Goal: Find specific page/section: Find specific page/section

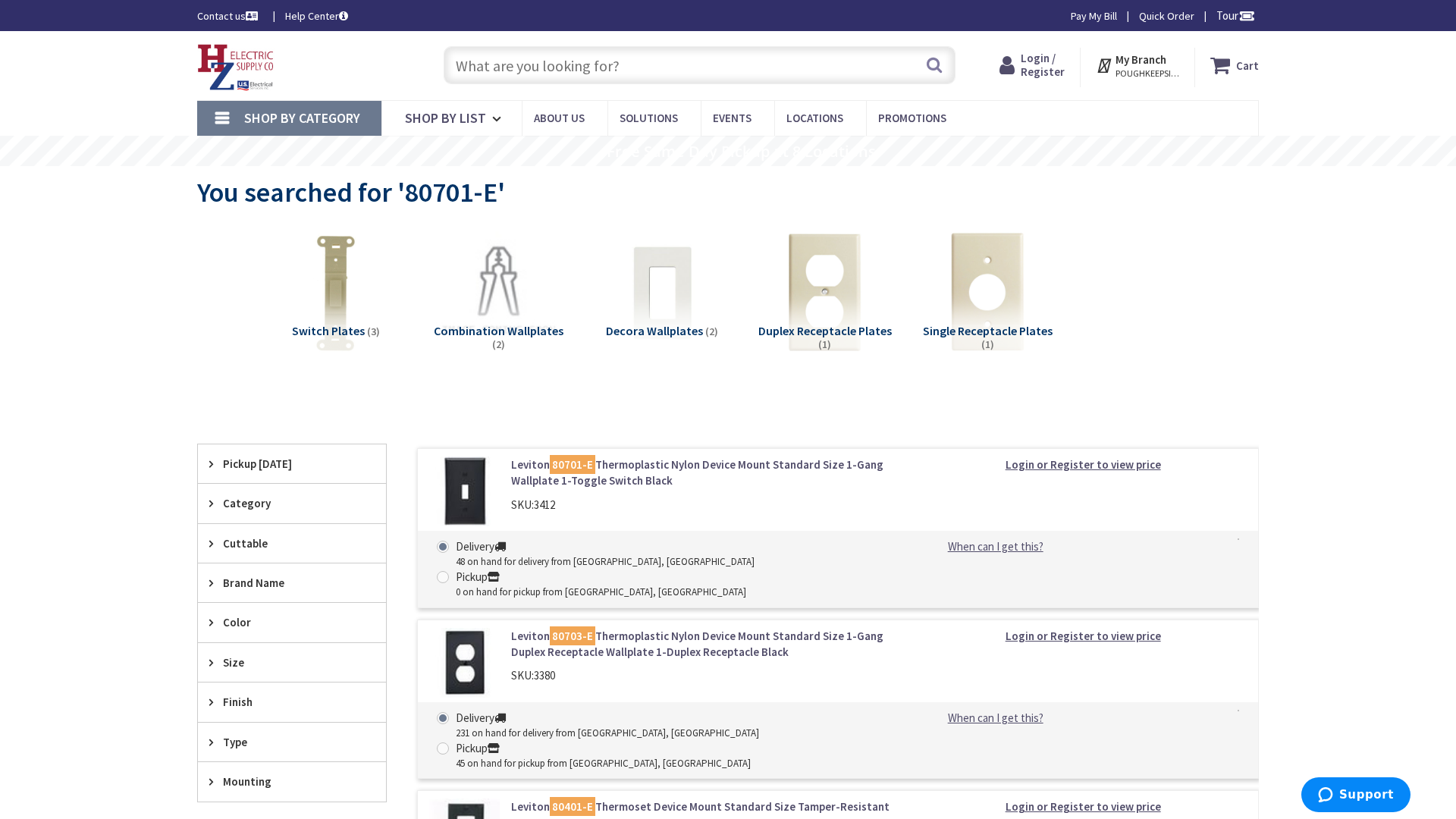
type input "Dog park Young Park, 1 N Young Cir, Hollywood, FL 33020, USA"
